Goal: Check status: Check status

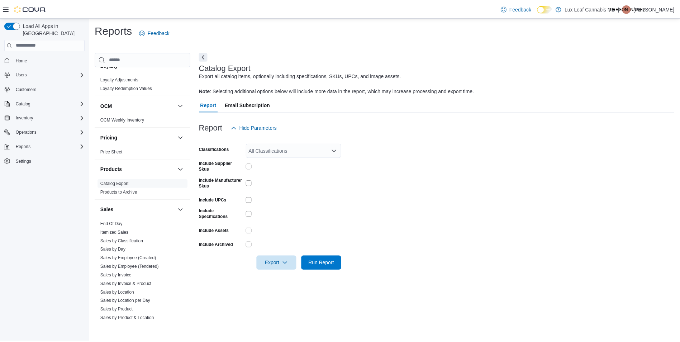
scroll to position [319, 0]
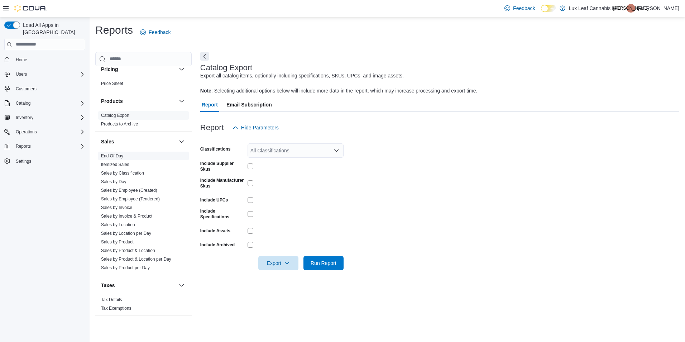
click at [115, 153] on link "End Of Day" at bounding box center [112, 155] width 22 height 5
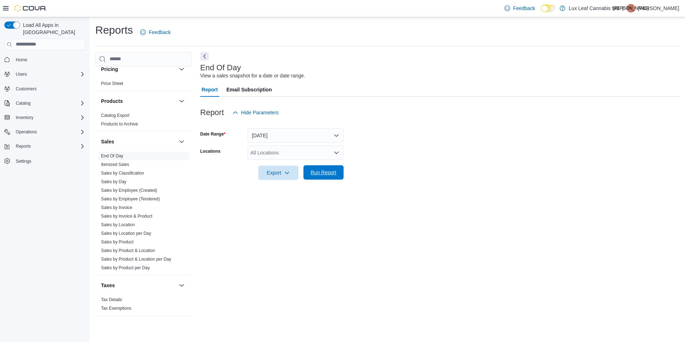
click at [335, 173] on span "Run Report" at bounding box center [324, 172] width 26 height 7
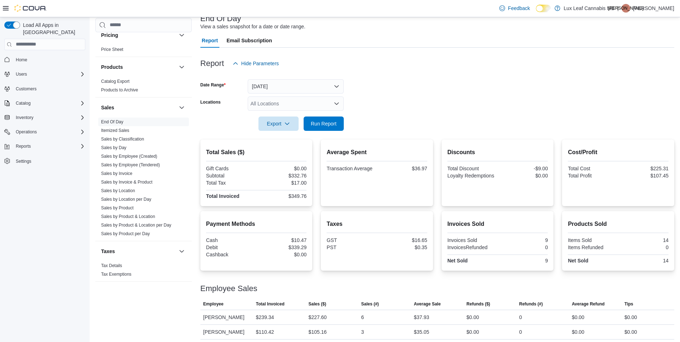
scroll to position [52, 0]
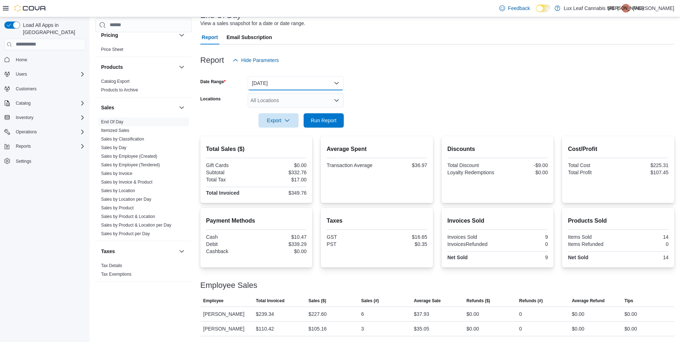
click at [294, 86] on button "Today" at bounding box center [296, 83] width 96 height 14
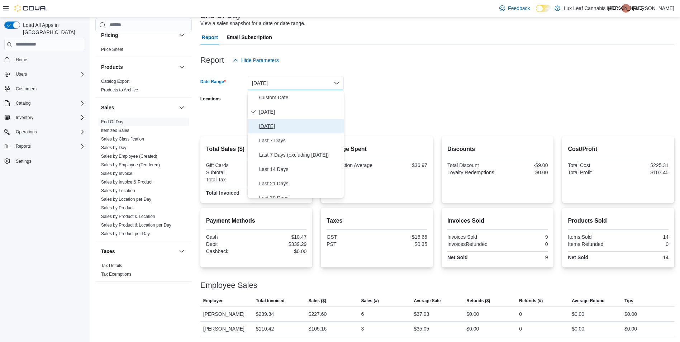
click at [276, 125] on span "Yesterday" at bounding box center [300, 126] width 82 height 9
